Goal: Task Accomplishment & Management: Use online tool/utility

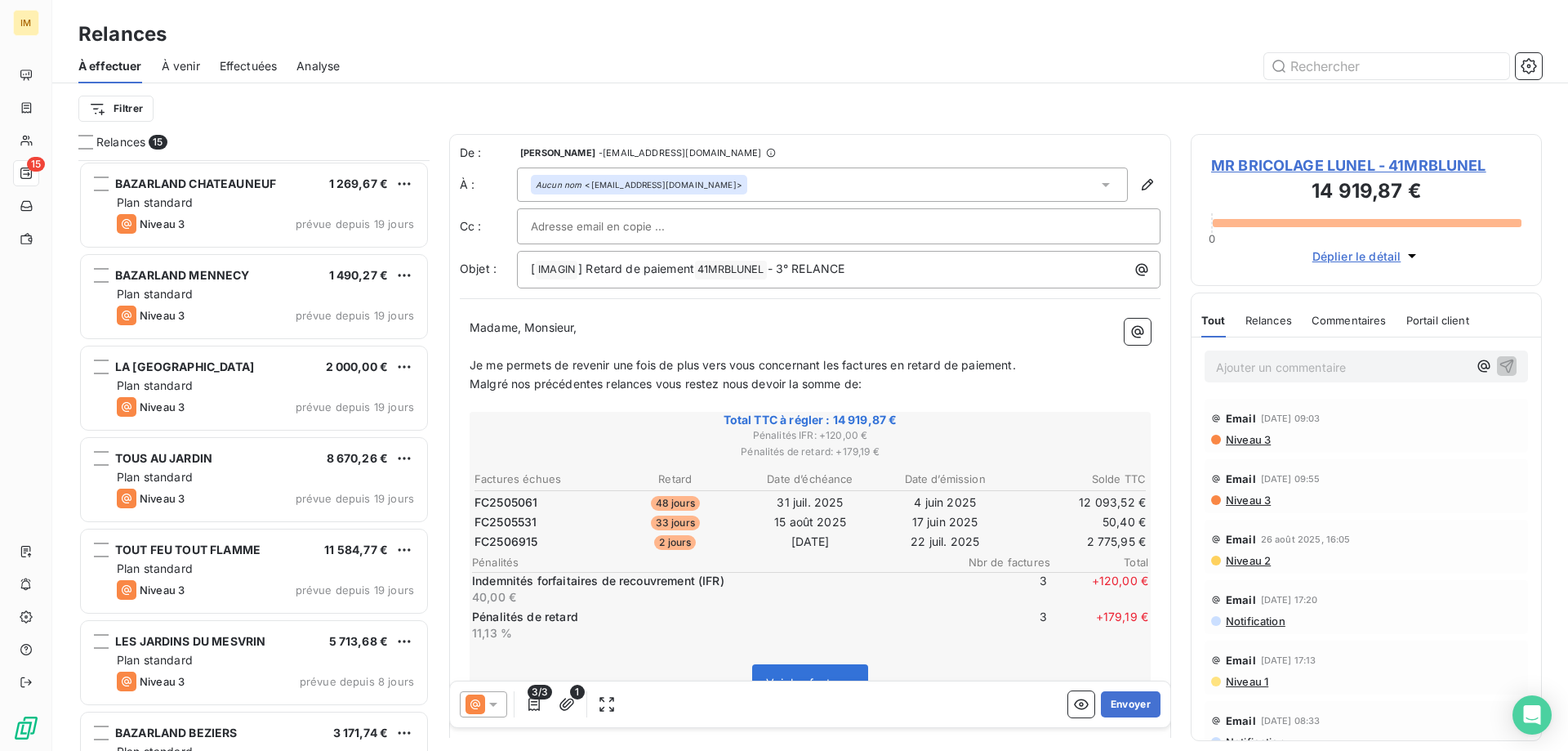
scroll to position [578, 339]
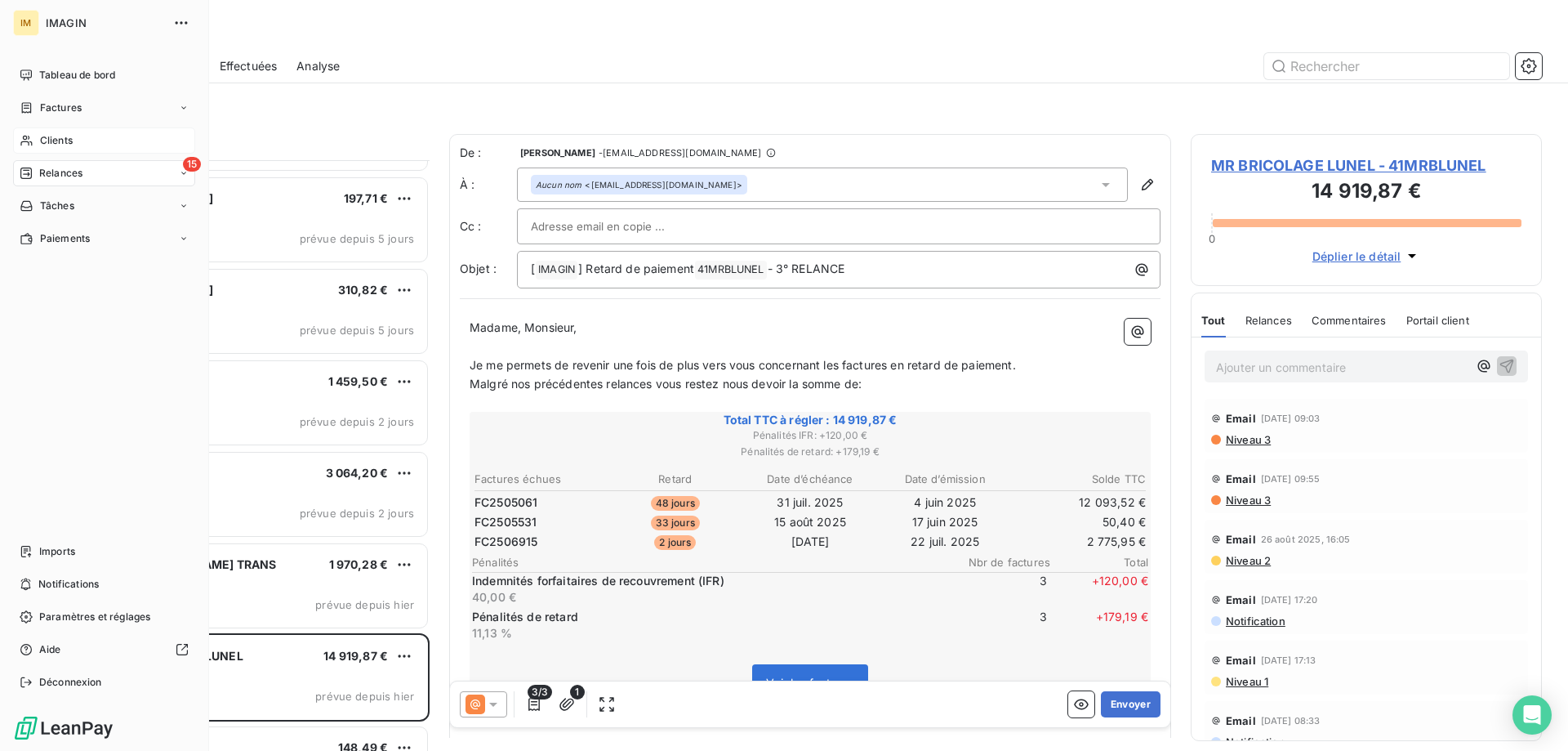
click at [37, 135] on div "Clients" at bounding box center [104, 140] width 182 height 26
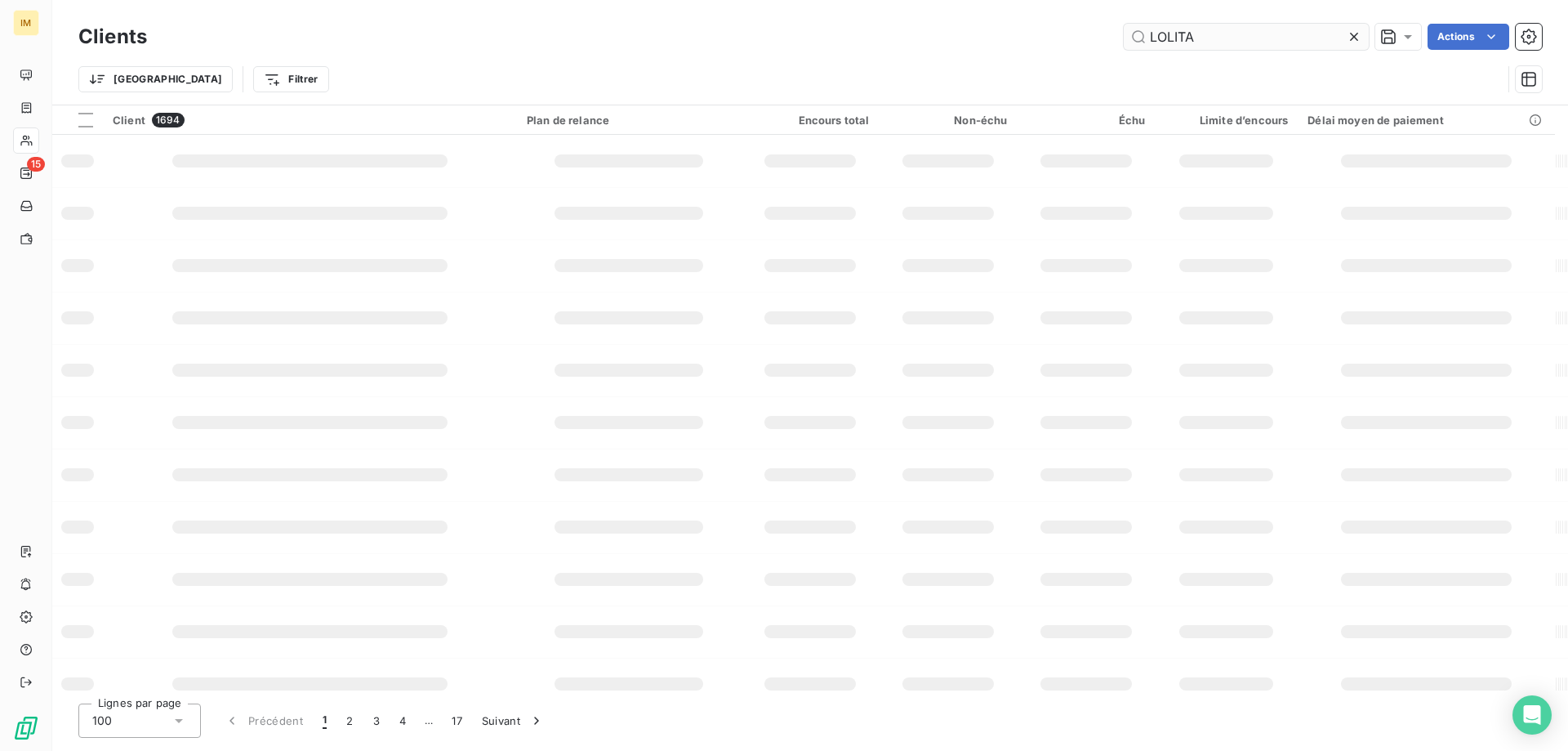
type input "LOLITA"
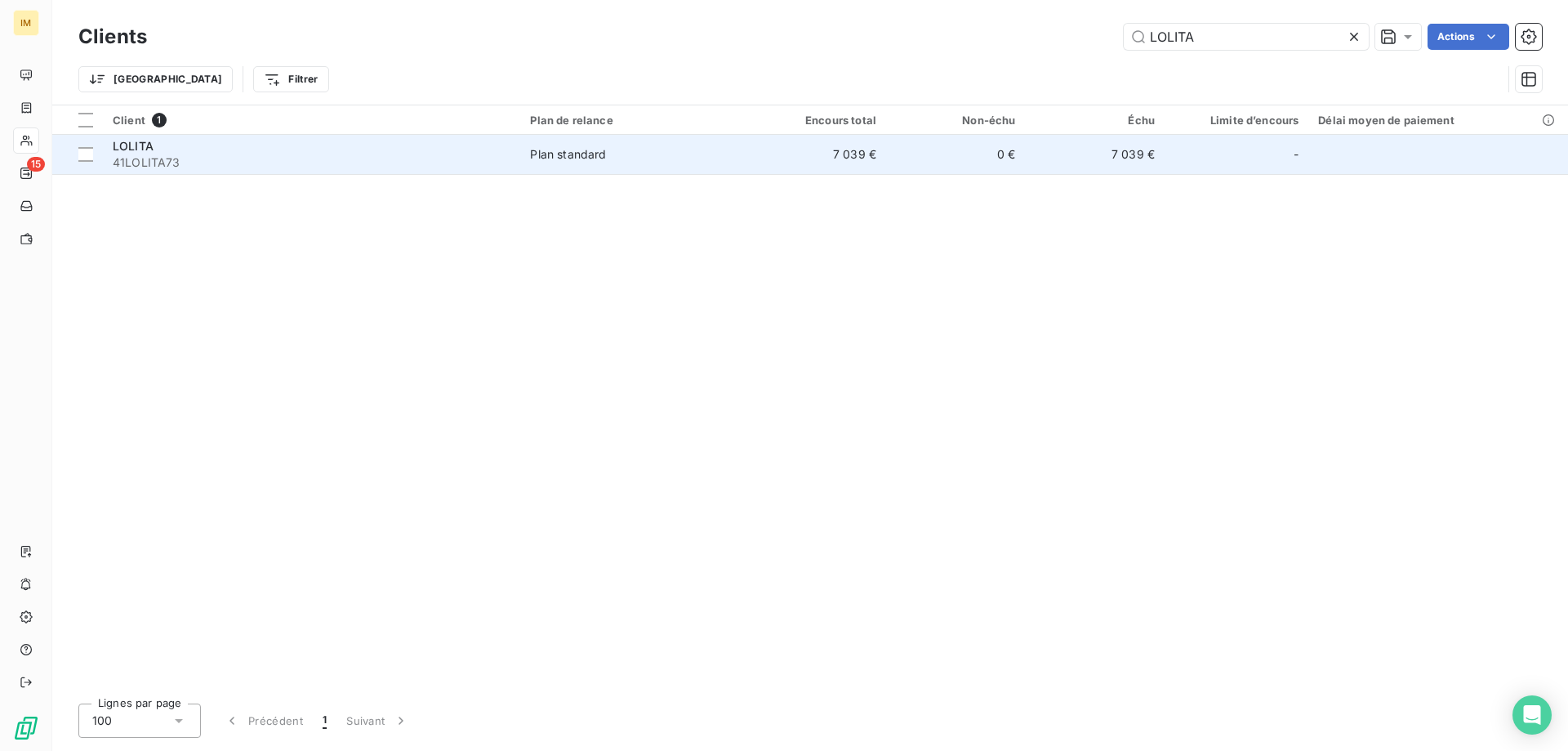
click at [1045, 160] on td "7 039 €" at bounding box center [1095, 154] width 139 height 39
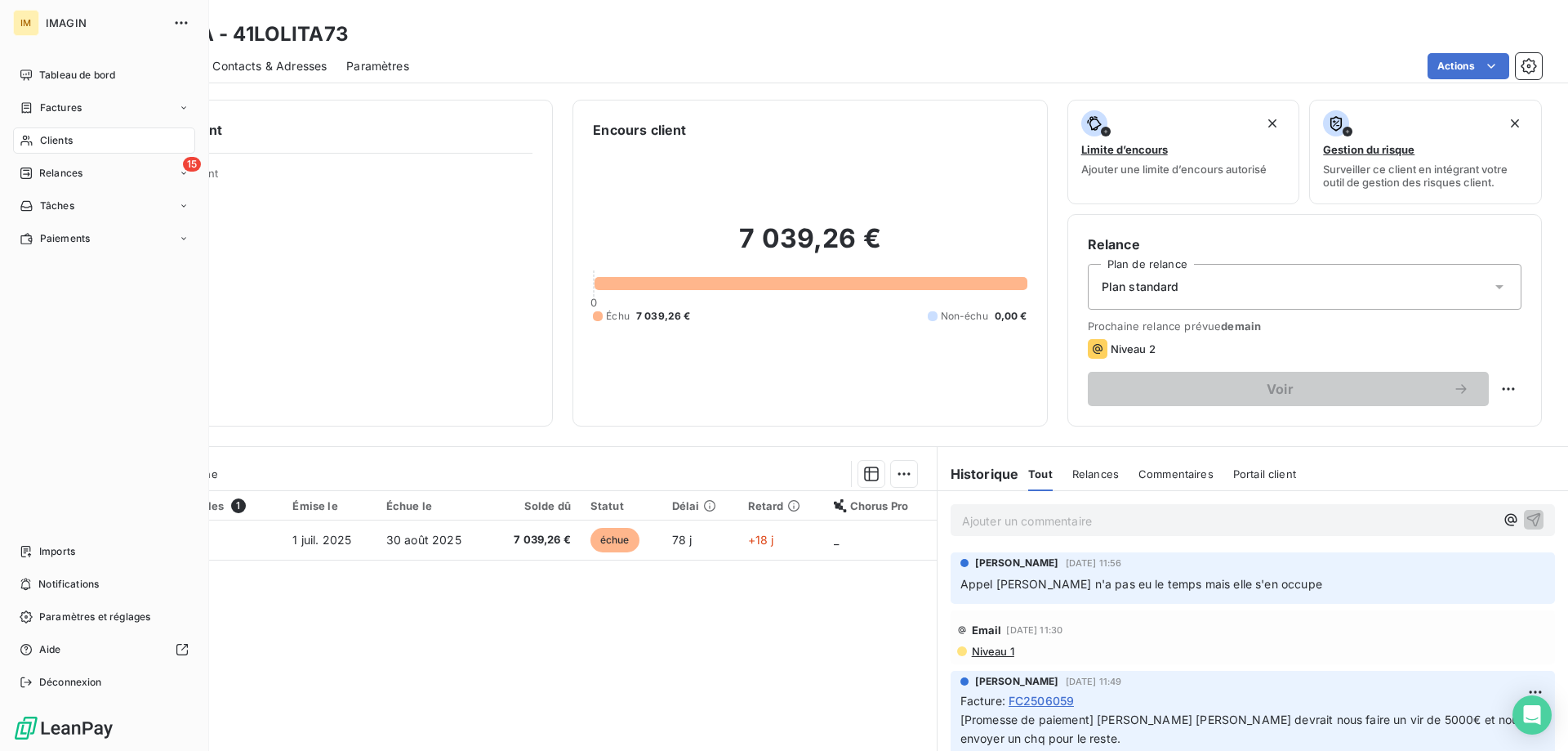
click at [45, 139] on span "Clients" at bounding box center [56, 141] width 33 height 15
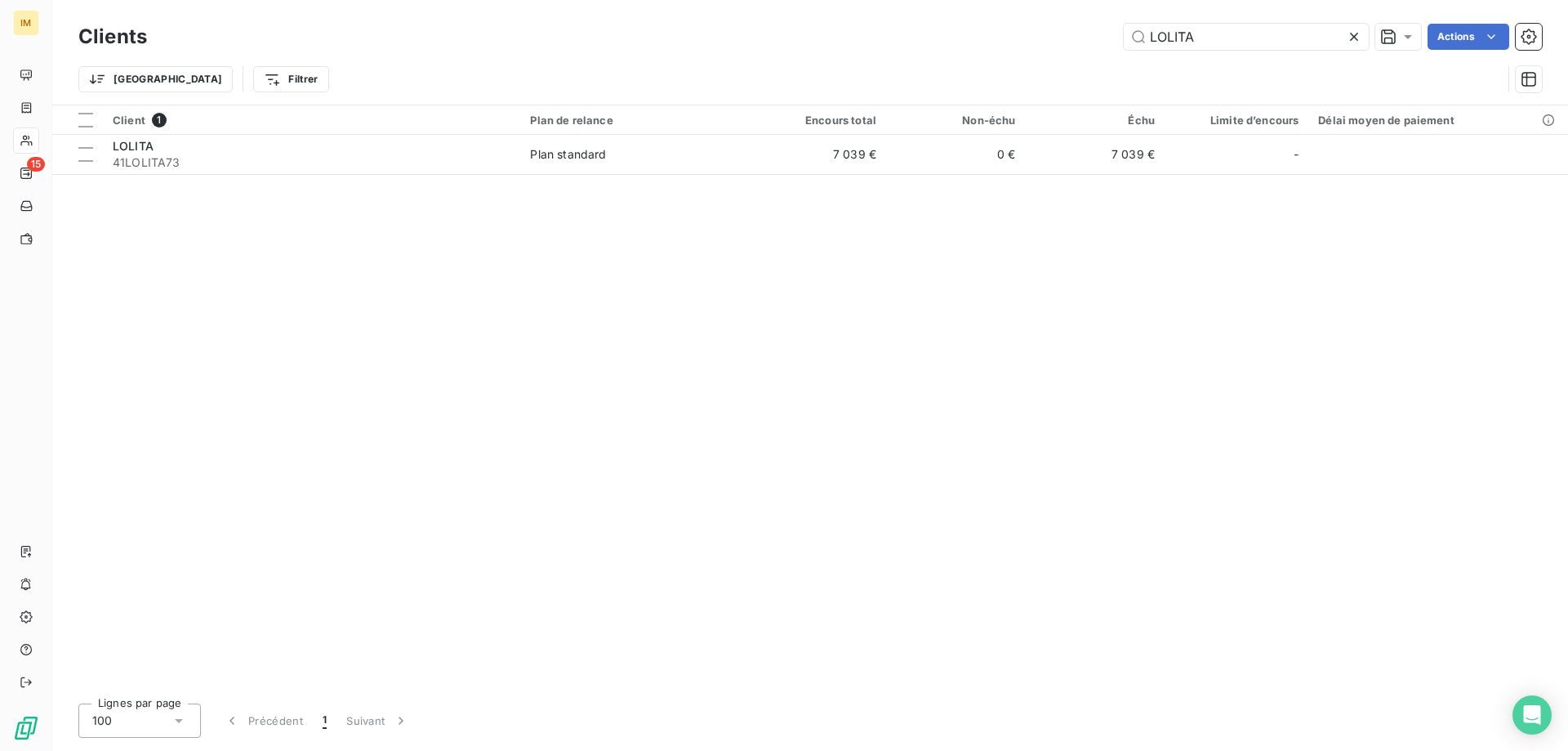
drag, startPoint x: 1255, startPoint y: 41, endPoint x: 952, endPoint y: 38, distance: 303.0
click at [955, 38] on div "LOLITA Actions" at bounding box center [854, 36] width 1376 height 26
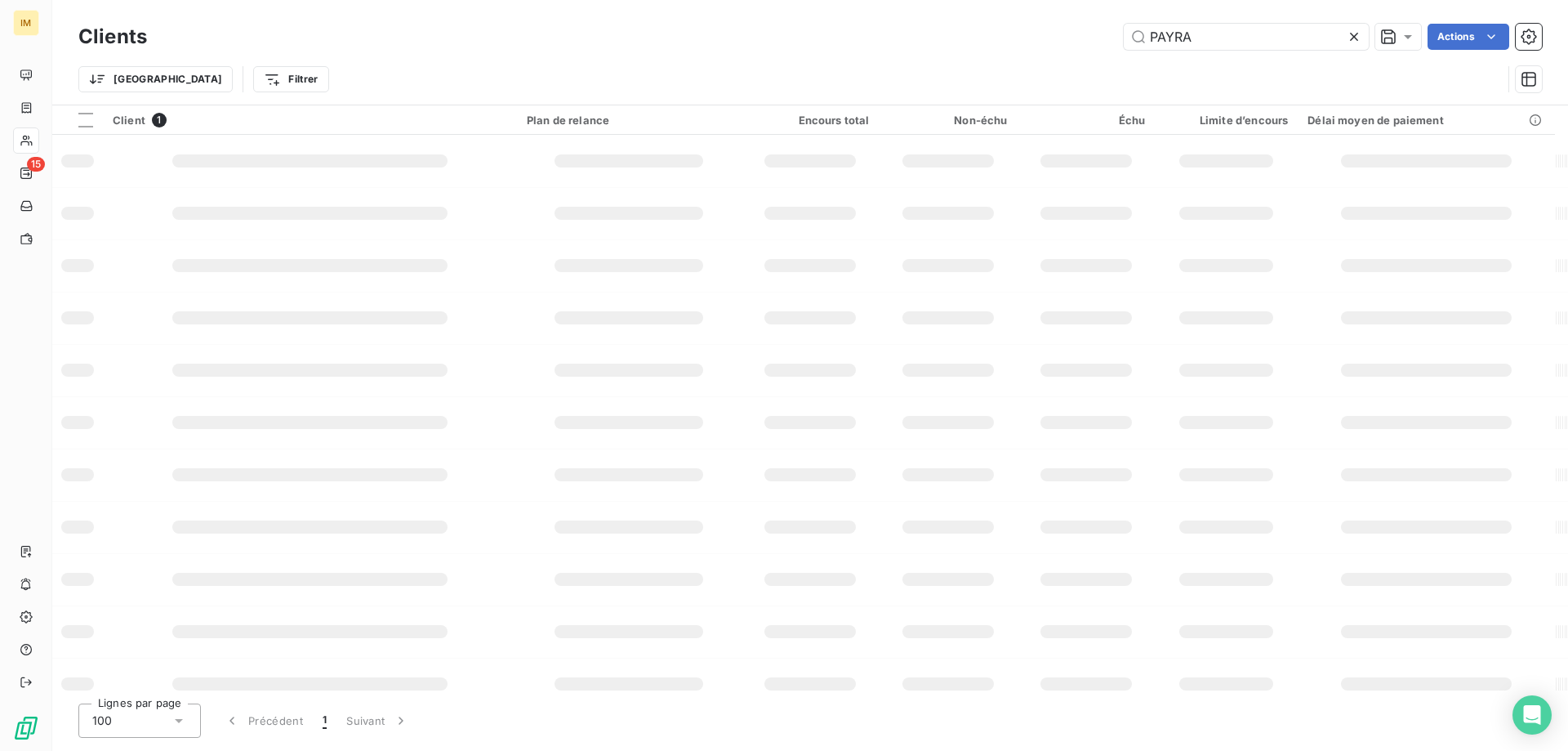
type input "PAYRA"
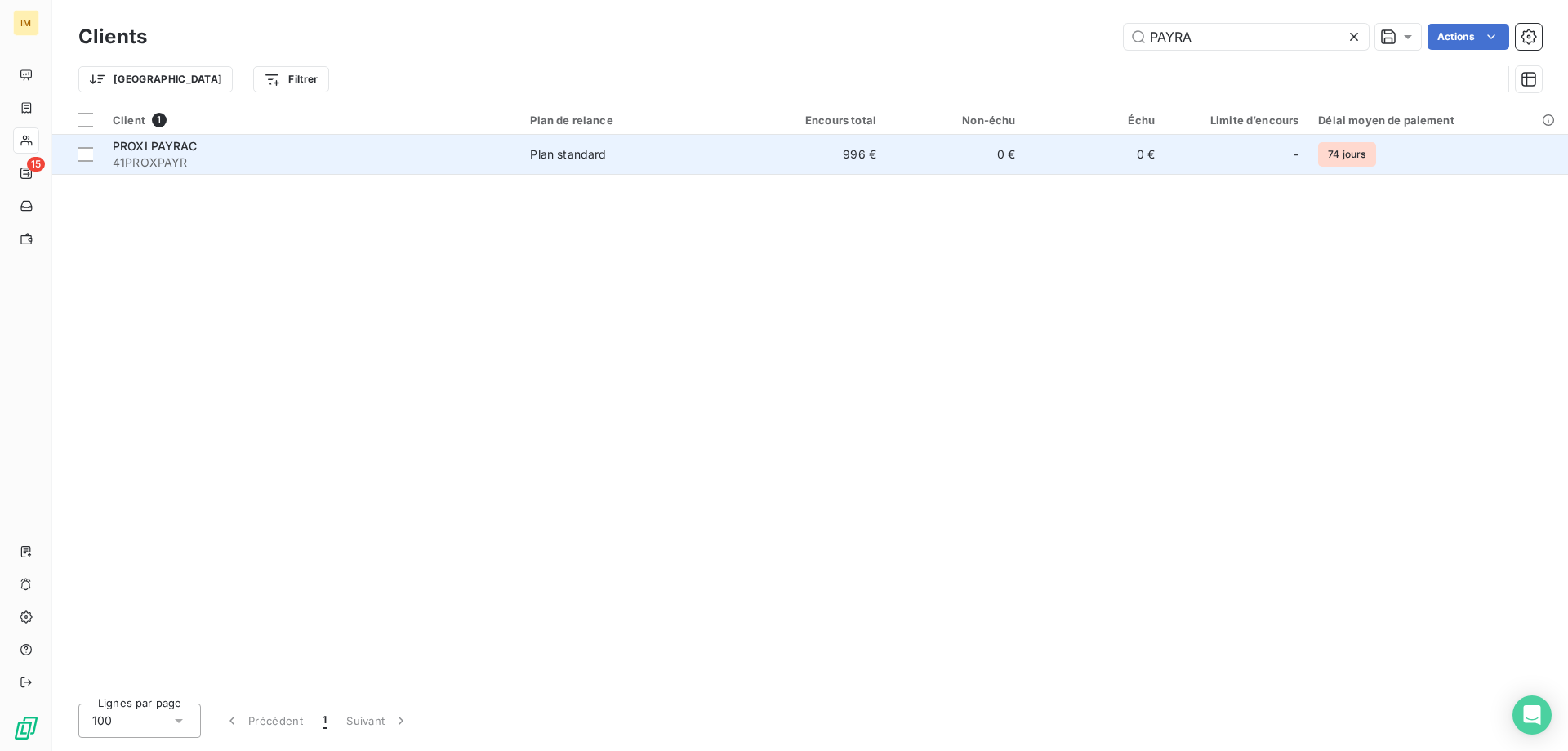
click at [818, 148] on td "996 €" at bounding box center [816, 154] width 139 height 39
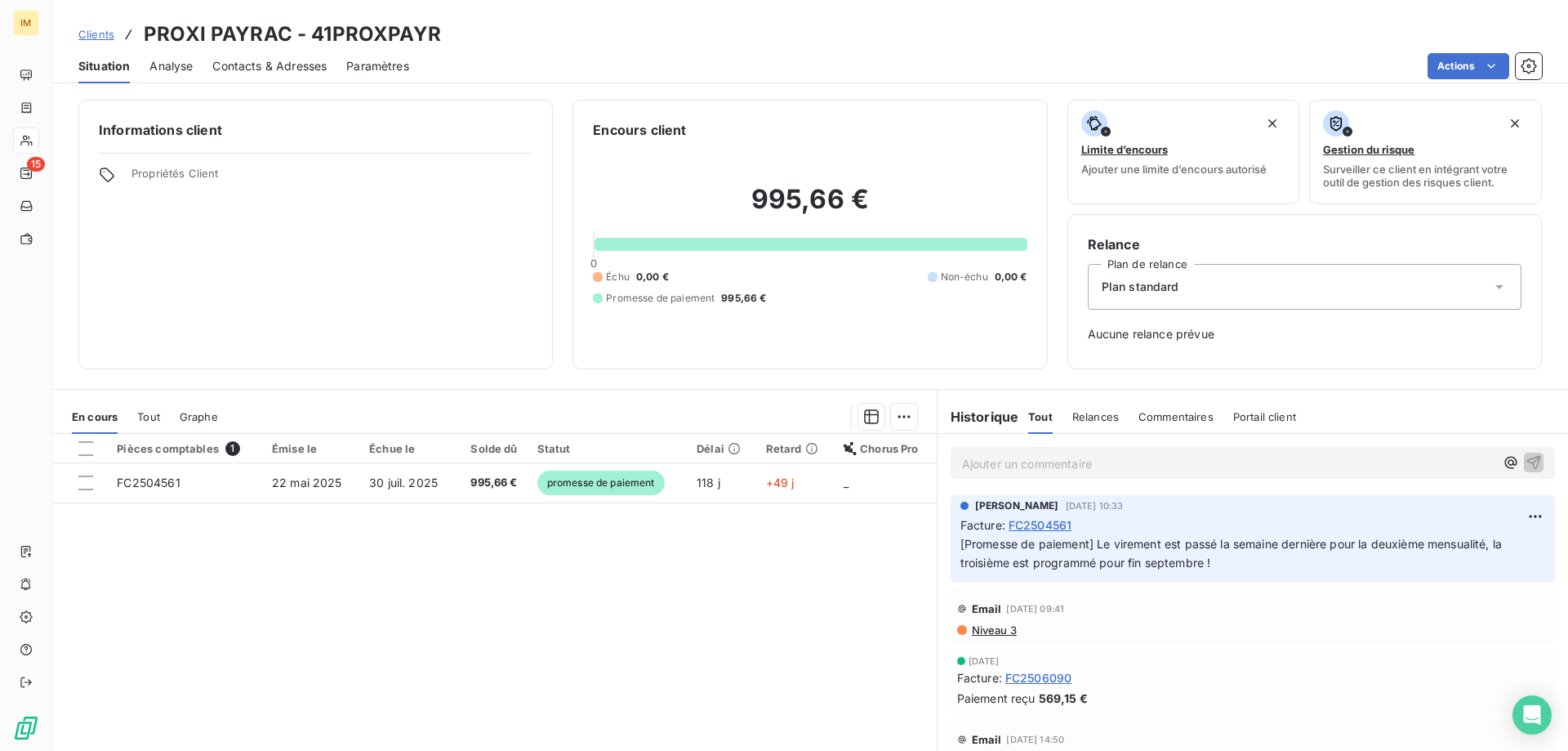
click at [105, 37] on span "Clients" at bounding box center [96, 35] width 35 height 13
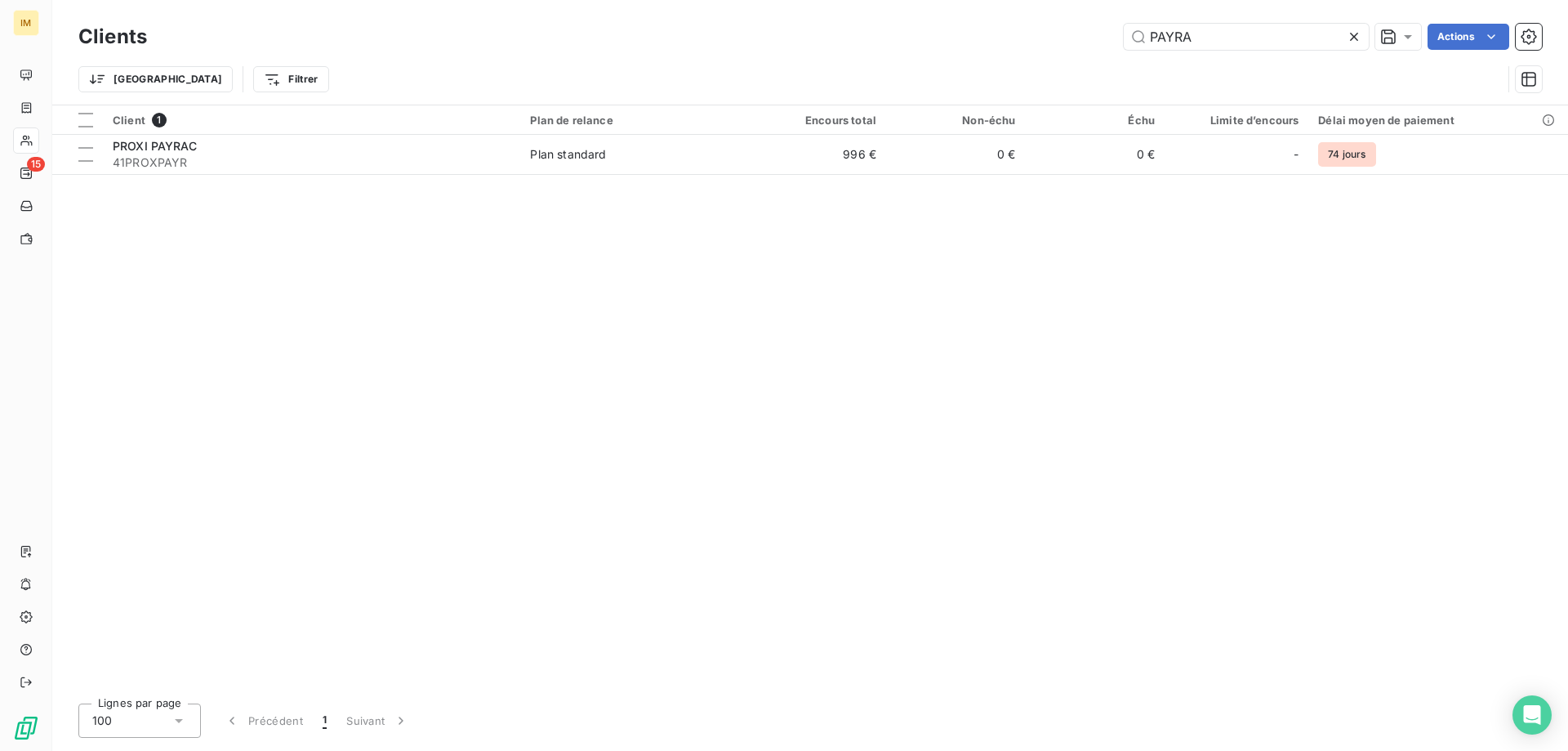
drag, startPoint x: 1137, startPoint y: 35, endPoint x: 939, endPoint y: 29, distance: 198.1
click at [939, 29] on div "PAYRA Actions" at bounding box center [854, 36] width 1376 height 26
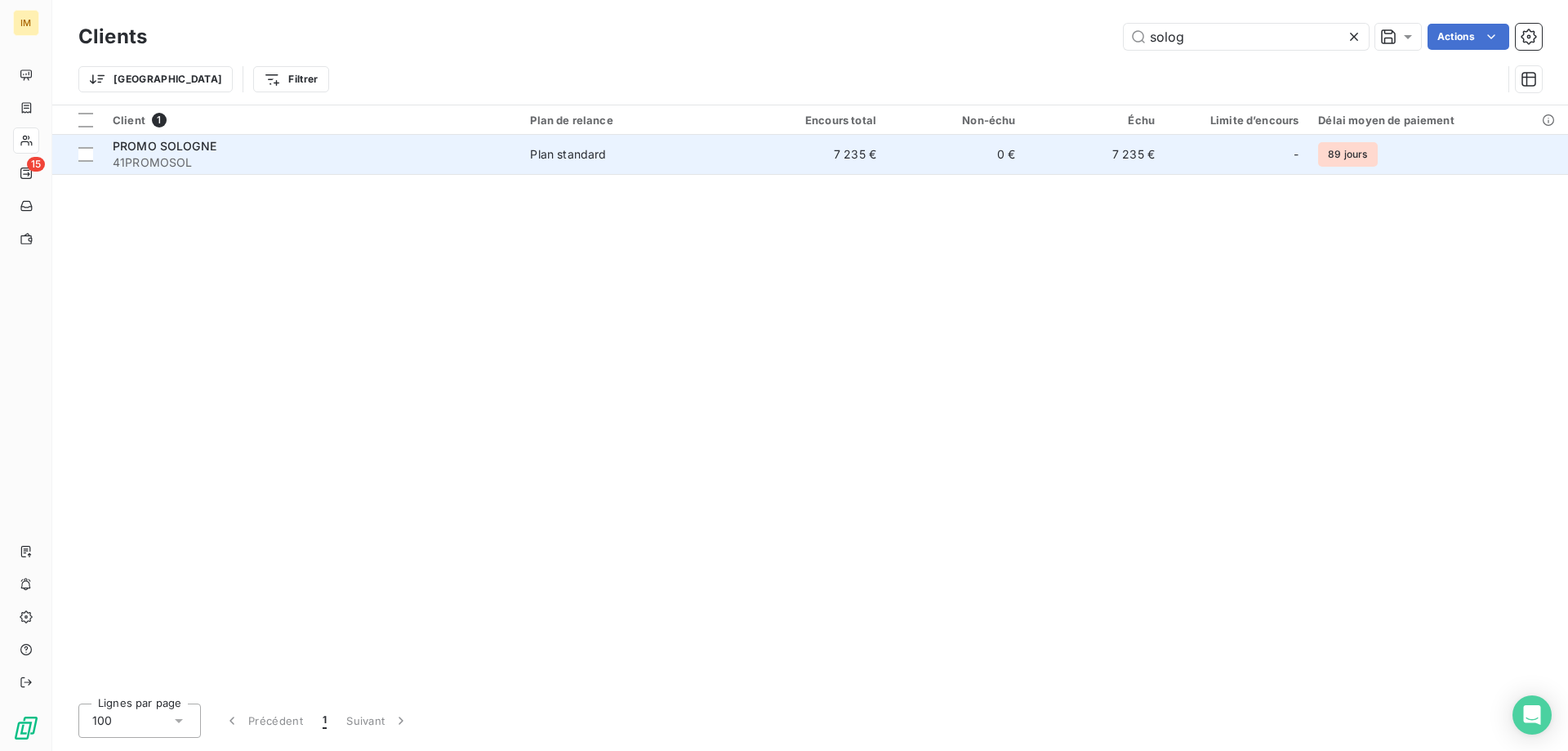
type input "solog"
click at [553, 153] on div "Plan standard" at bounding box center [568, 154] width 76 height 16
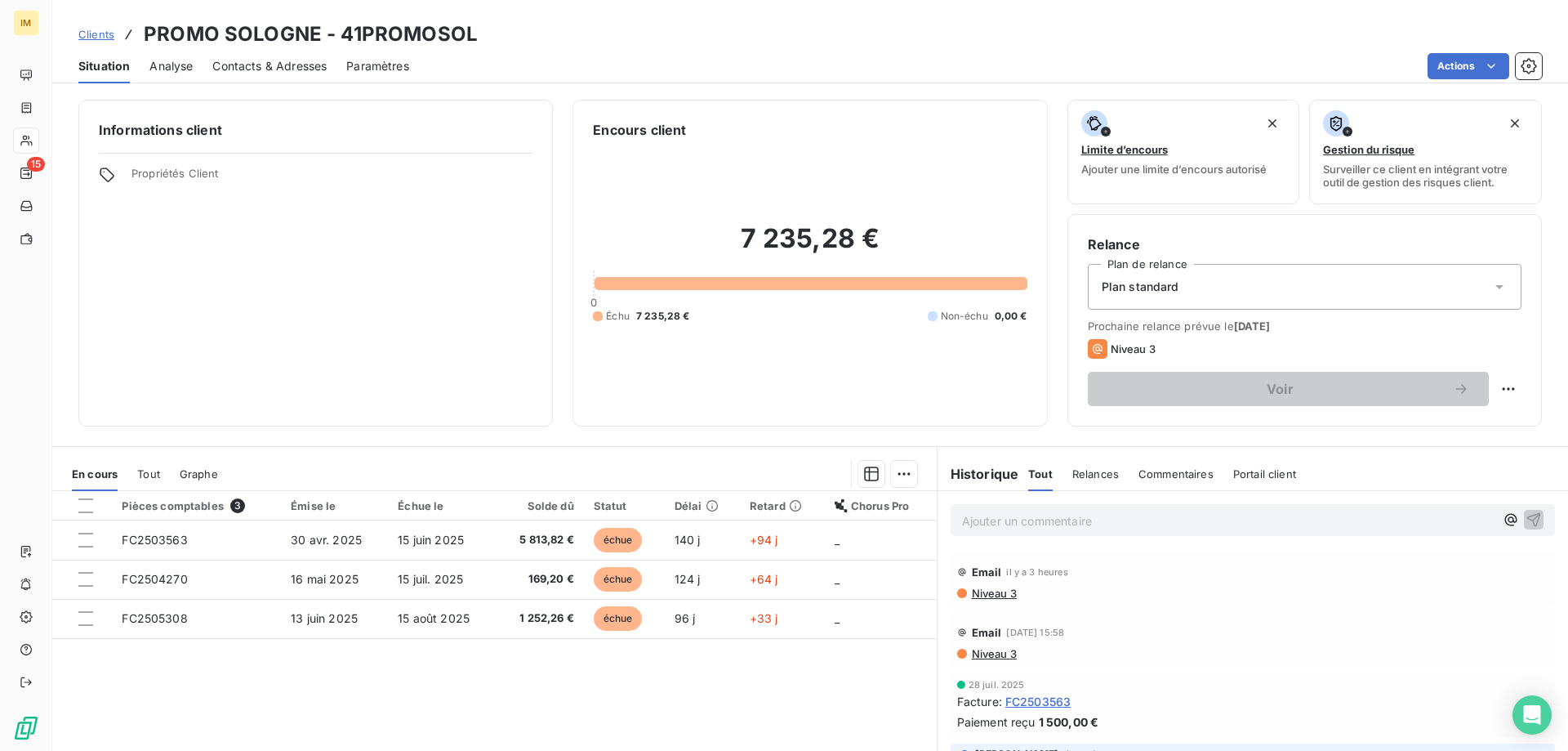
click at [1010, 519] on p "Ajouter un commentaire ﻿" at bounding box center [1228, 521] width 532 height 21
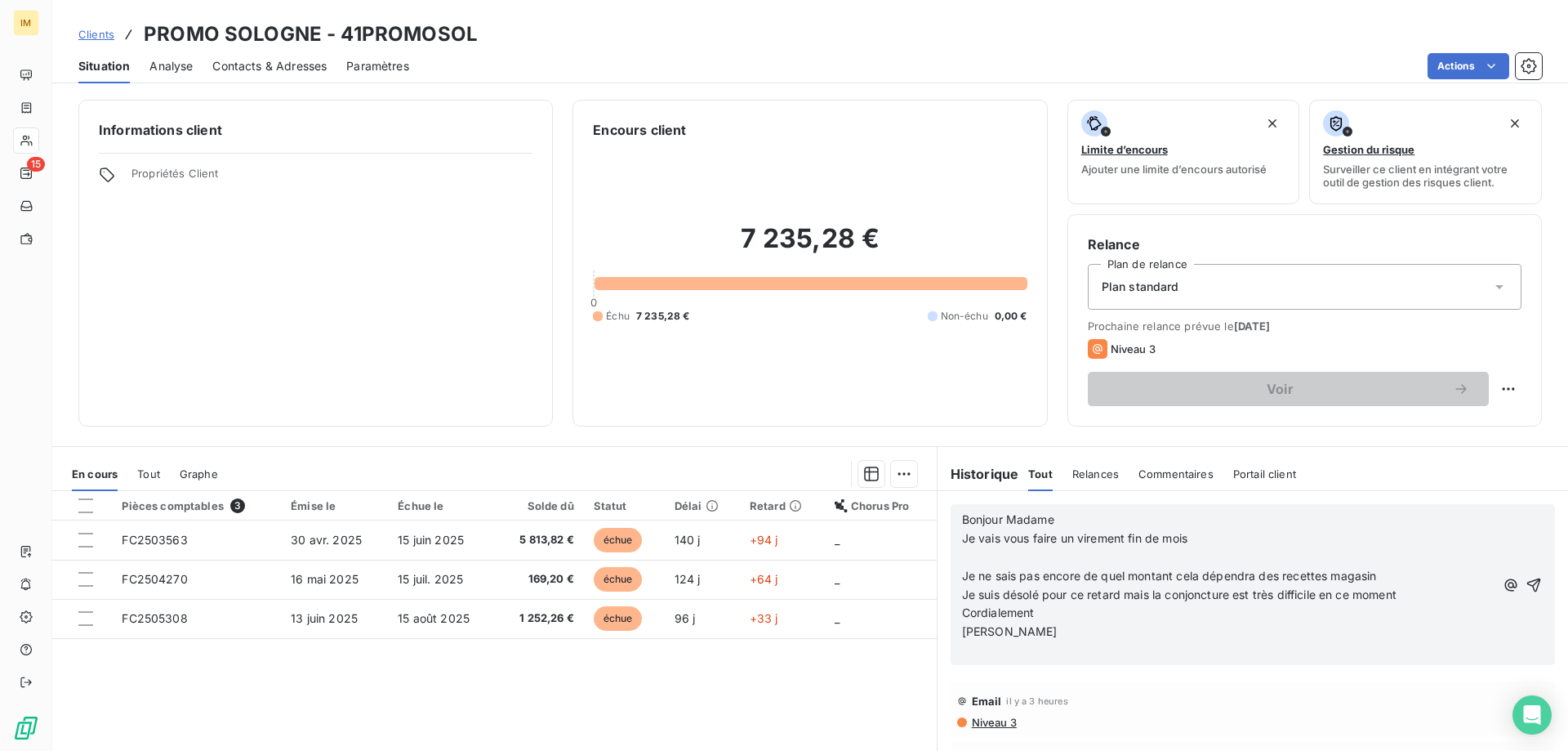
click at [976, 550] on p "﻿" at bounding box center [1228, 558] width 532 height 19
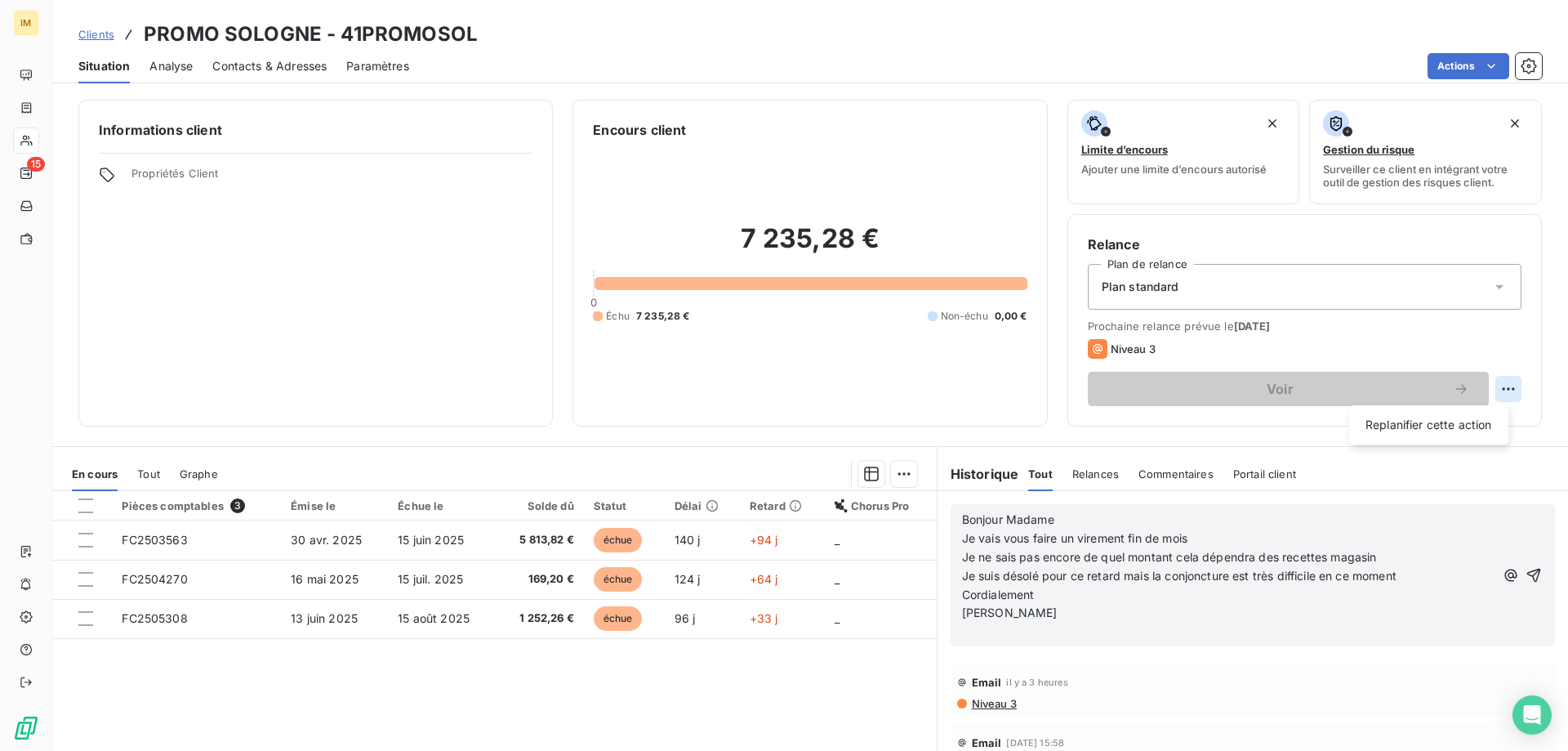
click at [1503, 388] on html "IM 15 Clients PROMO SOLOGNE - 41PROMOSOL Situation Analyse Contacts & Adresses …" at bounding box center [784, 376] width 1568 height 751
click at [1470, 422] on div "Replanifier cette action" at bounding box center [1429, 425] width 147 height 26
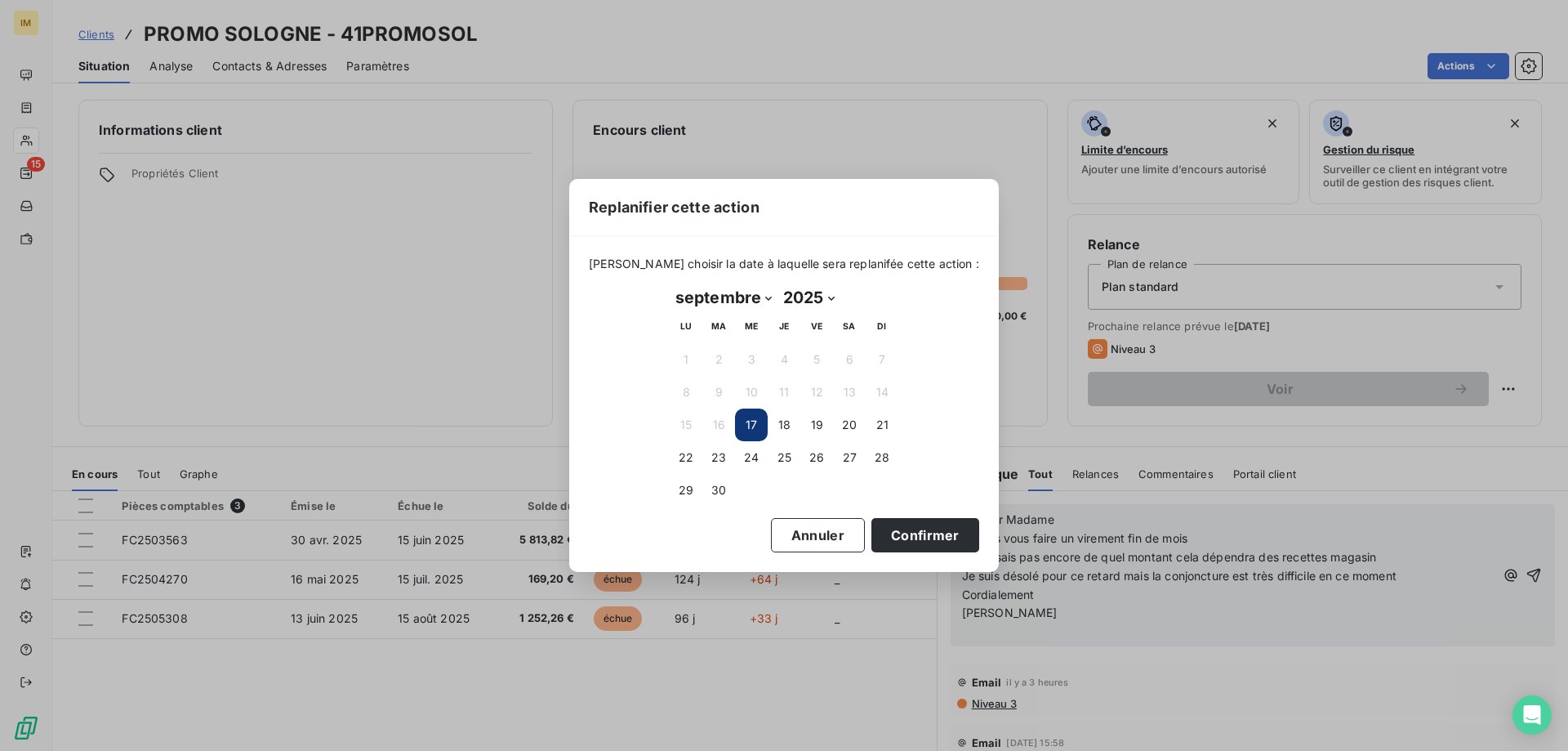
click at [769, 298] on select "janvier février mars avril mai juin juillet août septembre octobre novembre déc…" at bounding box center [723, 297] width 107 height 26
select select "9"
click at [670, 284] on select "janvier février mars avril mai juin juillet août septembre octobre novembre déc…" at bounding box center [723, 297] width 107 height 26
click at [687, 387] on button "6" at bounding box center [685, 391] width 33 height 33
click at [919, 531] on button "Confirmer" at bounding box center [925, 534] width 107 height 35
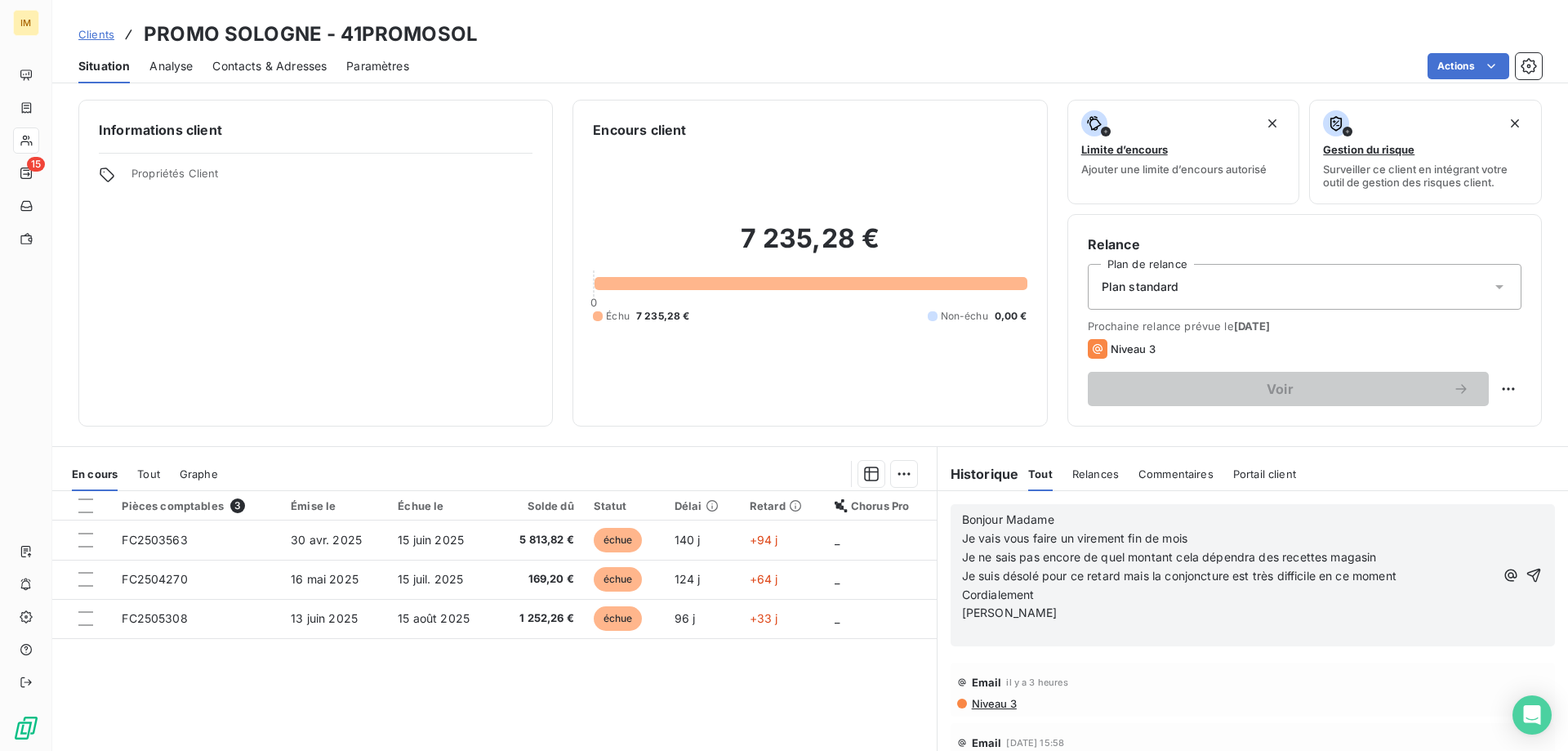
click at [1012, 618] on p "[PERSON_NAME]" at bounding box center [1228, 613] width 532 height 19
click at [1526, 567] on icon "button" at bounding box center [1533, 565] width 16 height 16
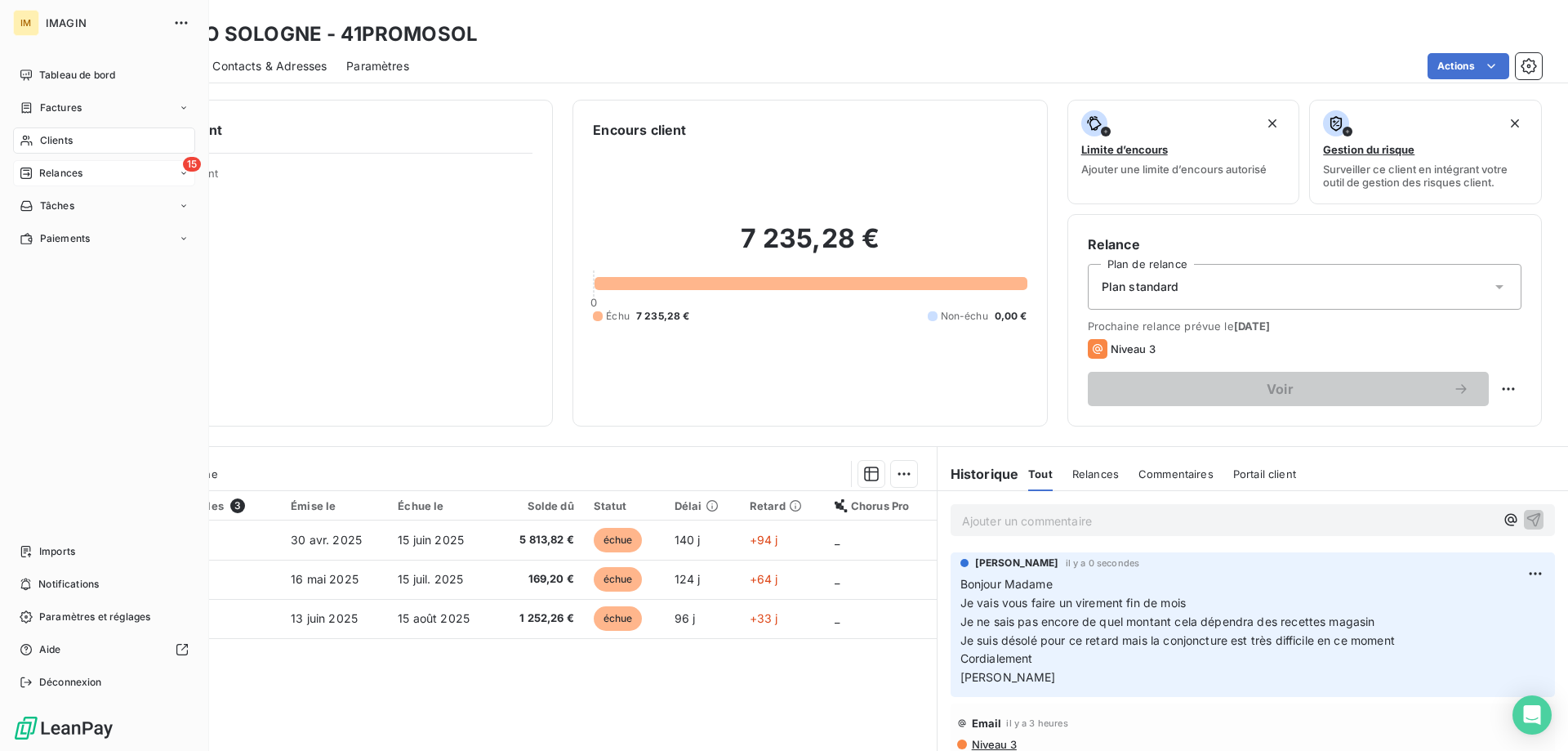
click at [44, 169] on span "Relances" at bounding box center [61, 174] width 43 height 15
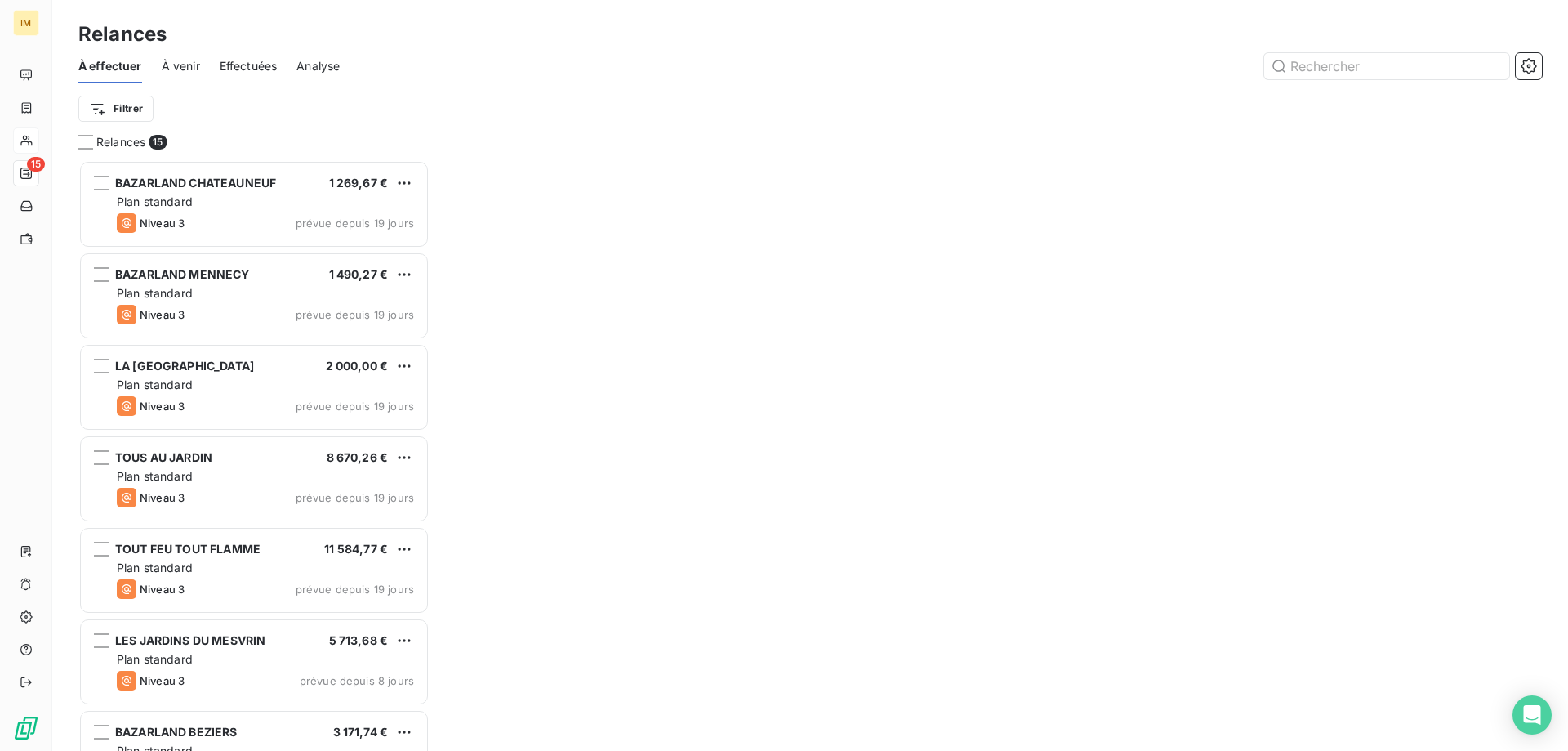
scroll to position [578, 339]
